Goal: Task Accomplishment & Management: Use online tool/utility

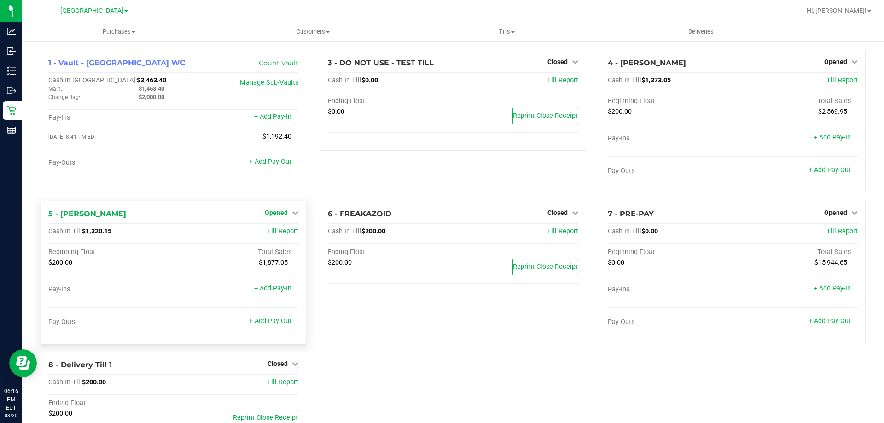
click at [292, 215] on icon at bounding box center [295, 212] width 6 height 6
click at [284, 230] on link "Close Till" at bounding box center [277, 231] width 25 height 7
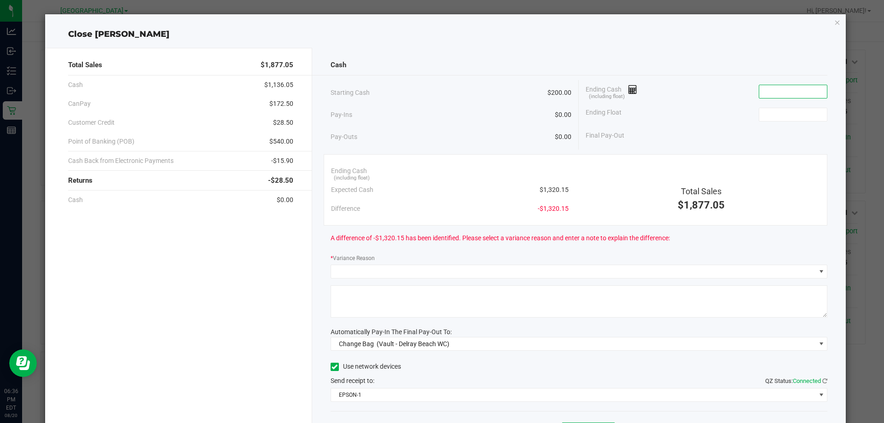
click at [798, 93] on input at bounding box center [793, 91] width 68 height 13
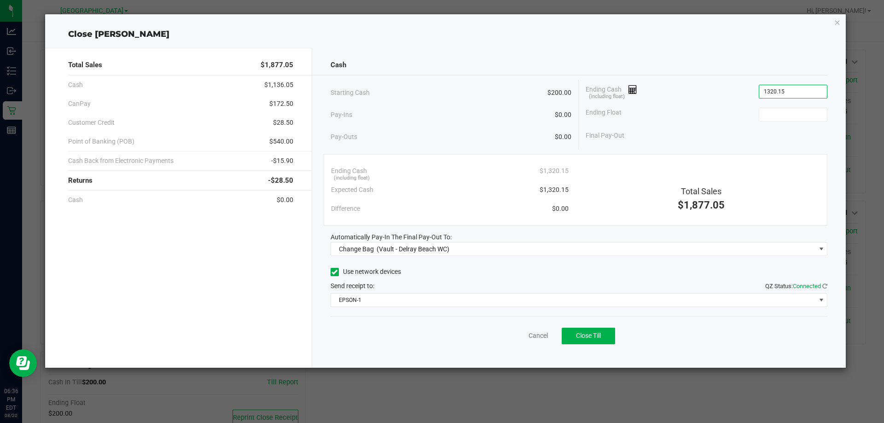
type input "$1,320.15"
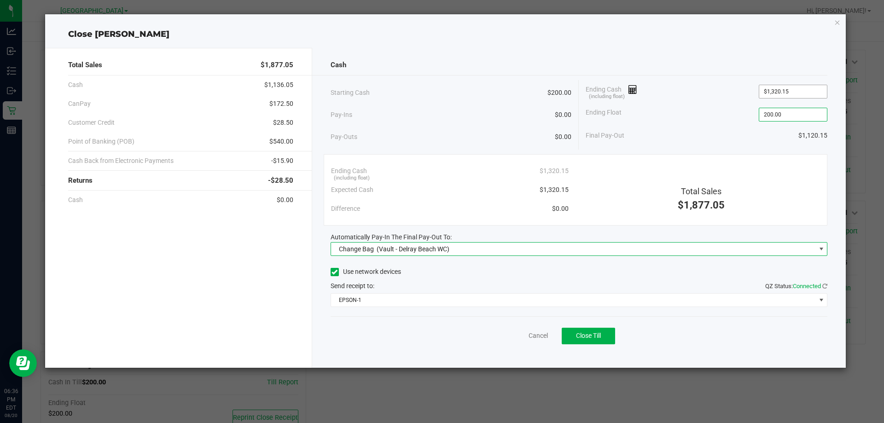
type input "$200.00"
click at [624, 243] on span "Change Bag (Vault - Delray Beach WC)" at bounding box center [573, 249] width 485 height 13
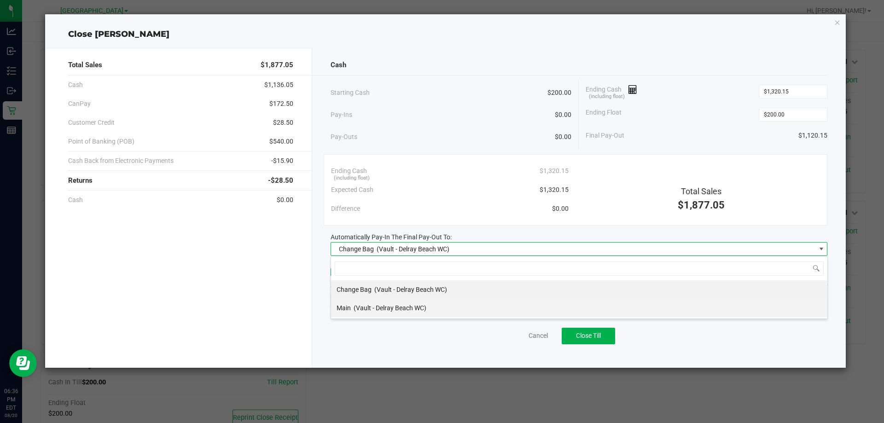
scroll to position [14, 497]
click at [429, 310] on li "Main (Vault - Delray Beach WC)" at bounding box center [579, 308] width 496 height 18
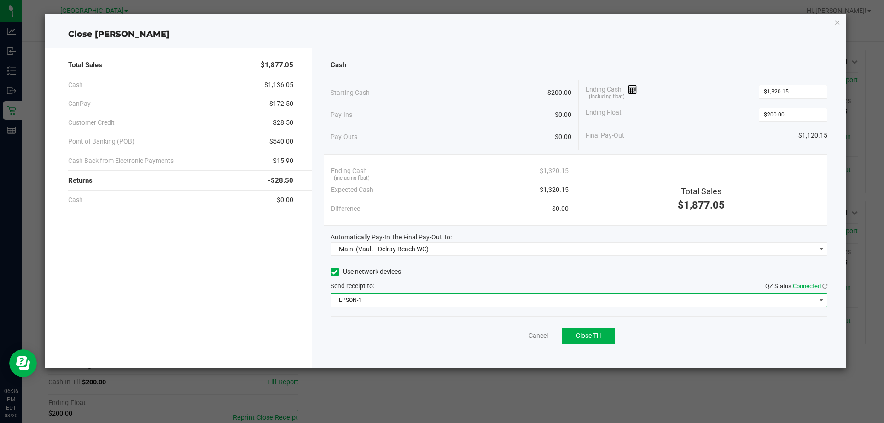
click at [428, 303] on span "EPSON-1" at bounding box center [573, 300] width 485 height 13
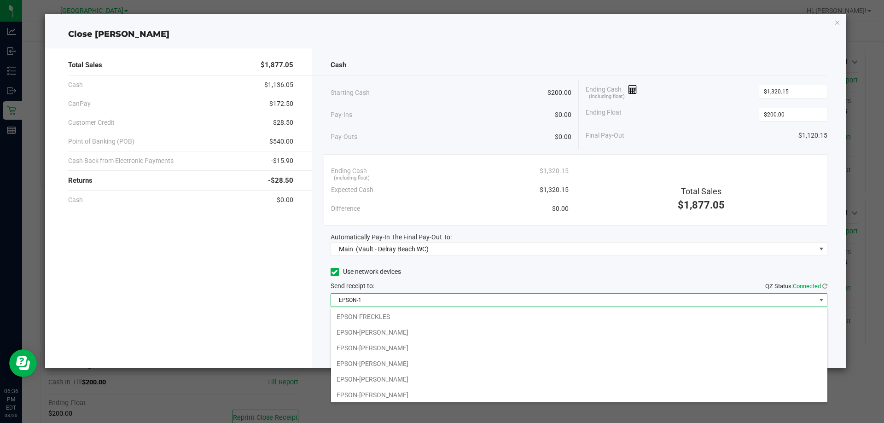
scroll to position [64, 0]
click at [411, 348] on li "EPSON-FRED HAMMOND" at bounding box center [579, 346] width 496 height 16
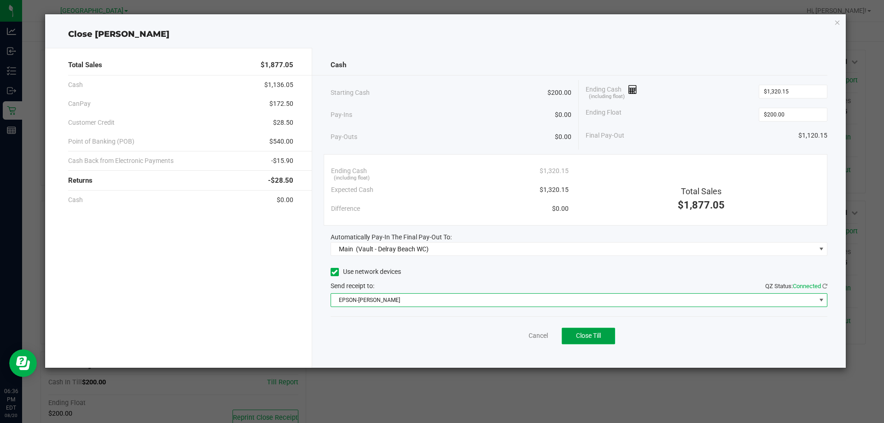
click at [600, 331] on button "Close Till" at bounding box center [587, 336] width 53 height 17
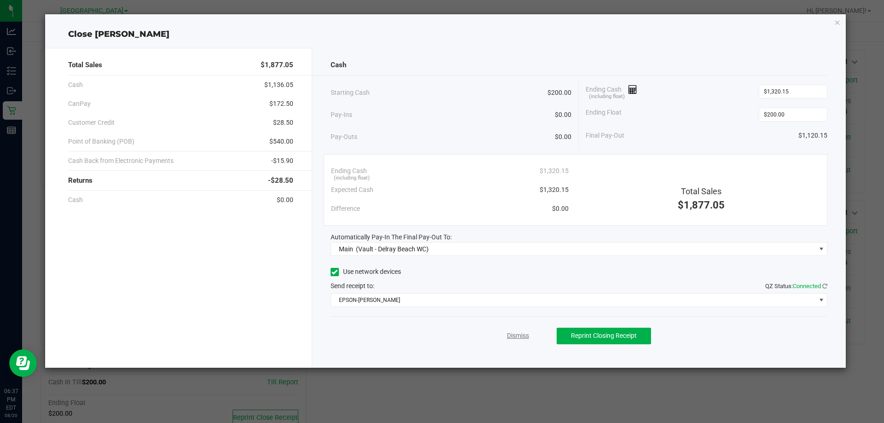
click at [522, 339] on link "Dismiss" at bounding box center [518, 336] width 22 height 10
